Goal: Information Seeking & Learning: Compare options

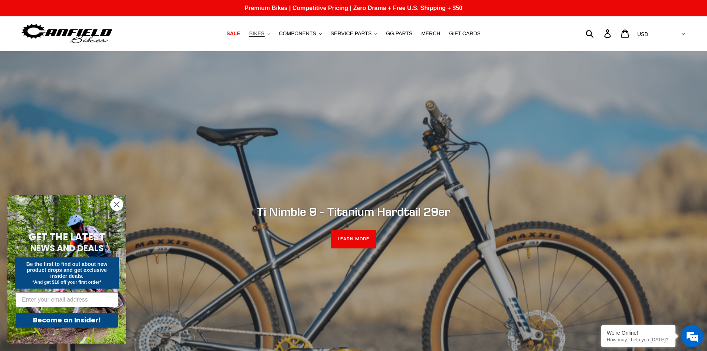
click at [264, 33] on span "BIKES" at bounding box center [256, 33] width 15 height 6
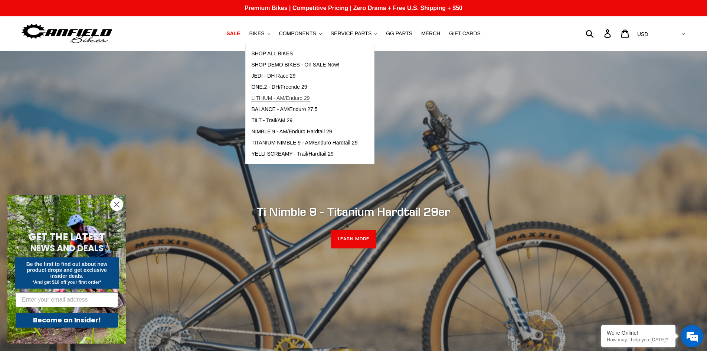
click at [308, 100] on span "LITHIUM - AM/Enduro 29" at bounding box center [280, 98] width 58 height 6
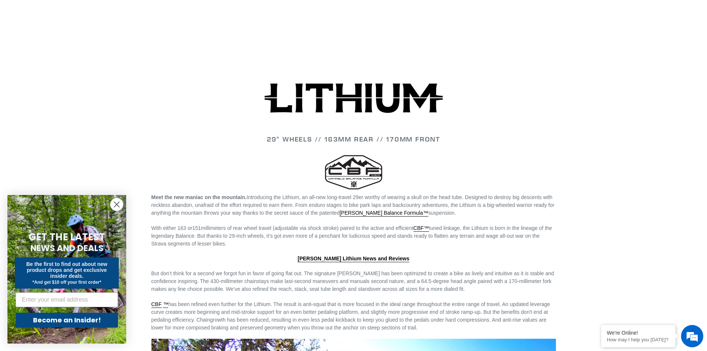
scroll to position [1076, 0]
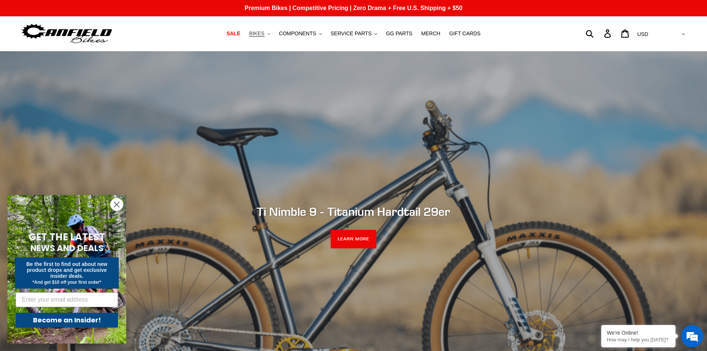
click at [270, 34] on icon ".cls-1{fill:#231f20}" at bounding box center [268, 34] width 3 height 3
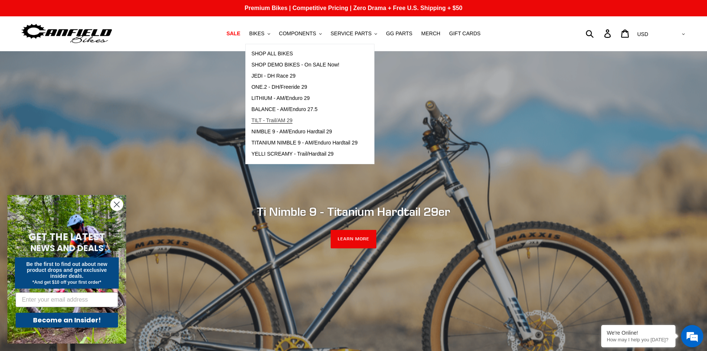
click at [292, 121] on span "TILT - Trail/AM 29" at bounding box center [271, 120] width 41 height 6
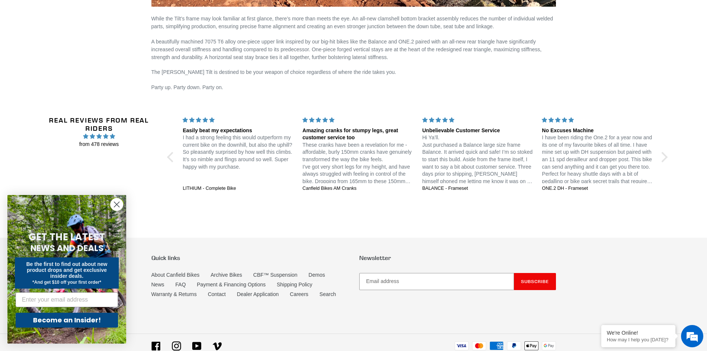
scroll to position [1237, 0]
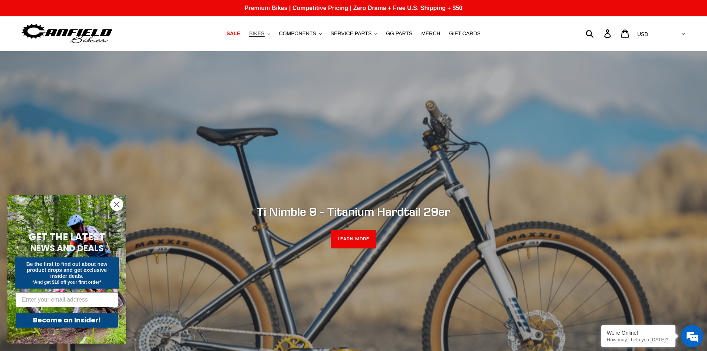
click at [270, 34] on icon "button" at bounding box center [268, 33] width 3 height 1
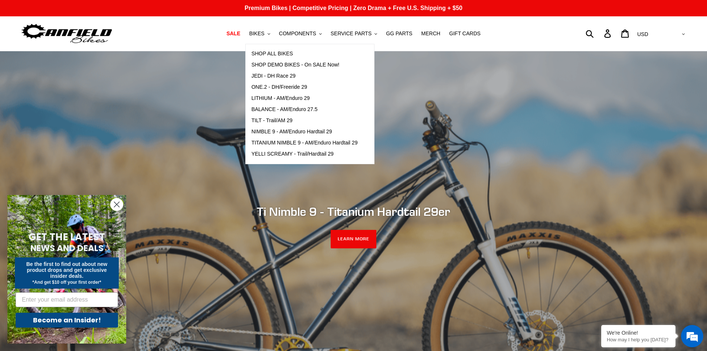
click at [469, 80] on div "slideshow" at bounding box center [353, 226] width 707 height 351
